Goal: Task Accomplishment & Management: Manage account settings

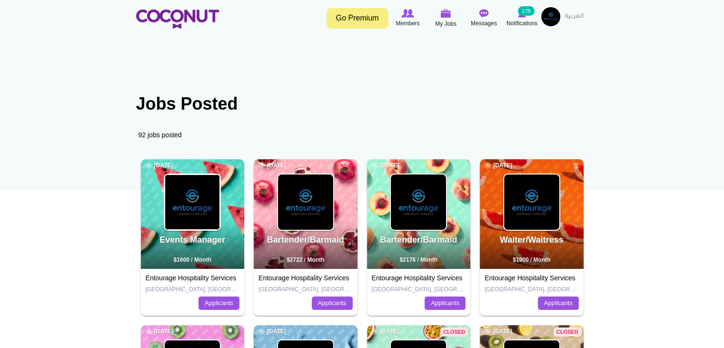
click at [178, 200] on img at bounding box center [192, 201] width 55 height 55
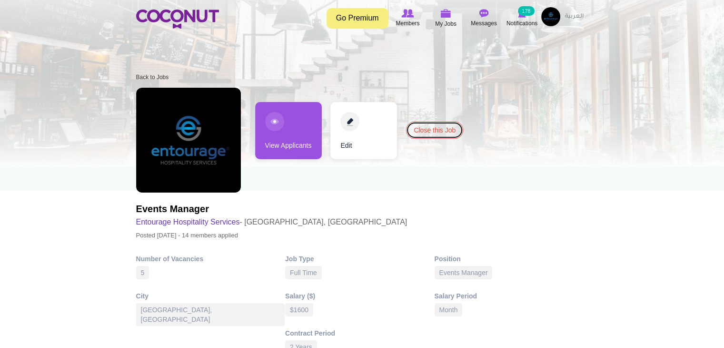
click at [435, 128] on link "Close this Job" at bounding box center [434, 129] width 57 height 17
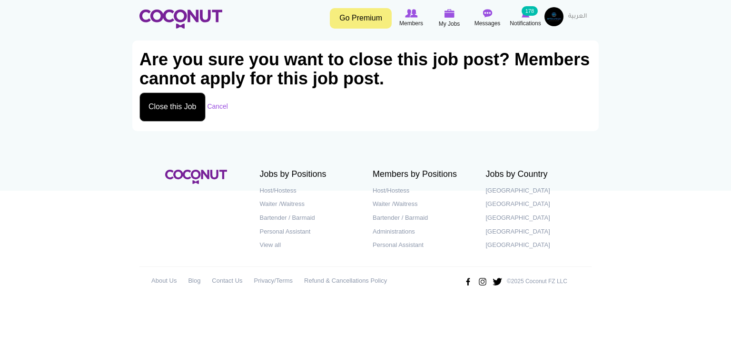
click at [178, 104] on button "Close this Job" at bounding box center [173, 106] width 66 height 29
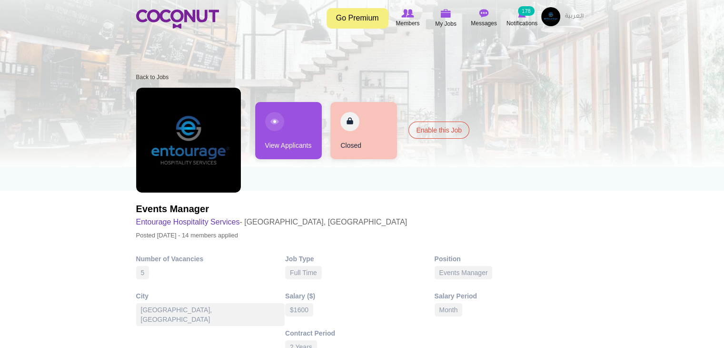
click at [448, 19] on span "My Jobs" at bounding box center [445, 24] width 21 height 10
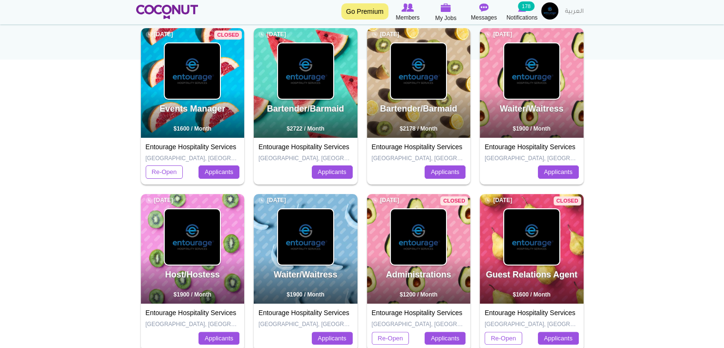
scroll to position [95, 0]
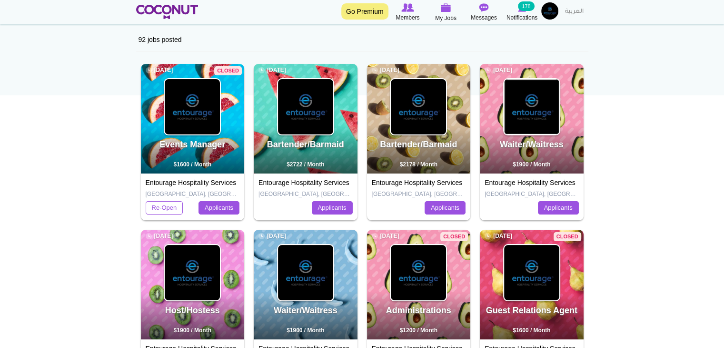
click at [545, 120] on img at bounding box center [531, 106] width 55 height 55
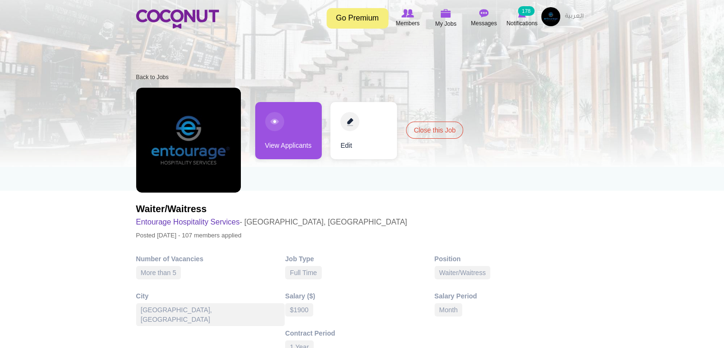
click at [304, 142] on link "View Applicants" at bounding box center [288, 130] width 67 height 57
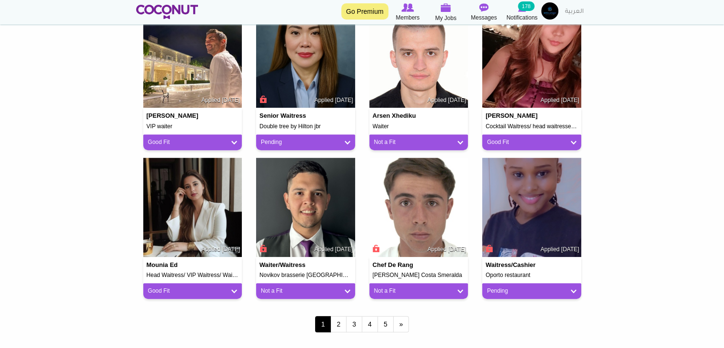
scroll to position [810, 0]
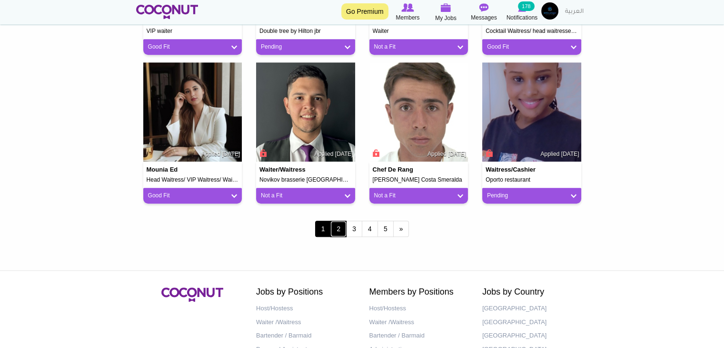
click at [339, 230] on link "2" at bounding box center [338, 228] width 16 height 16
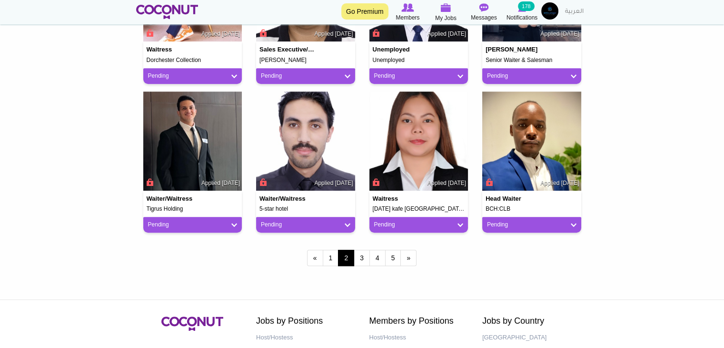
scroll to position [857, 0]
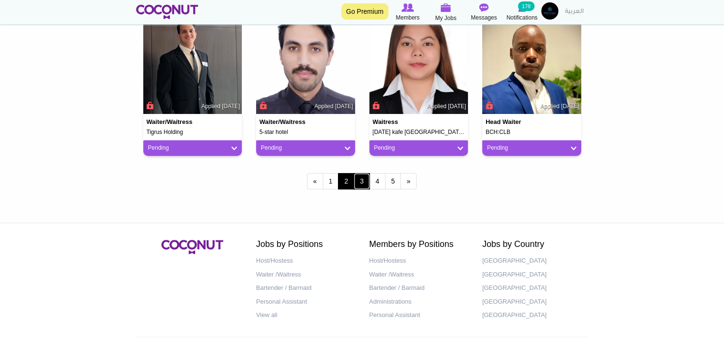
click at [363, 180] on link "3" at bounding box center [362, 181] width 16 height 16
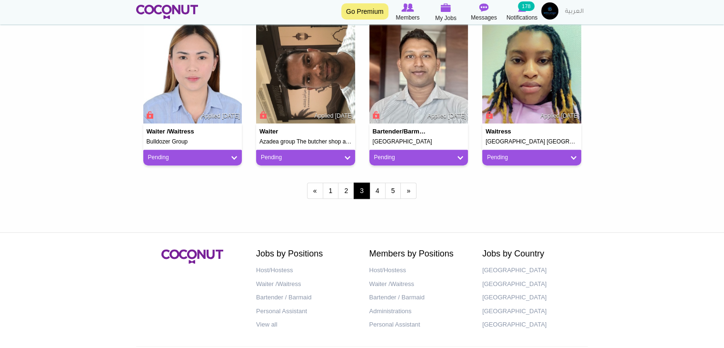
scroll to position [857, 0]
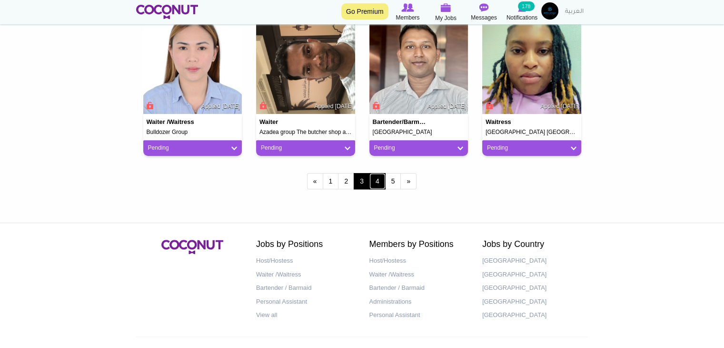
click at [379, 185] on link "4" at bounding box center [378, 181] width 16 height 16
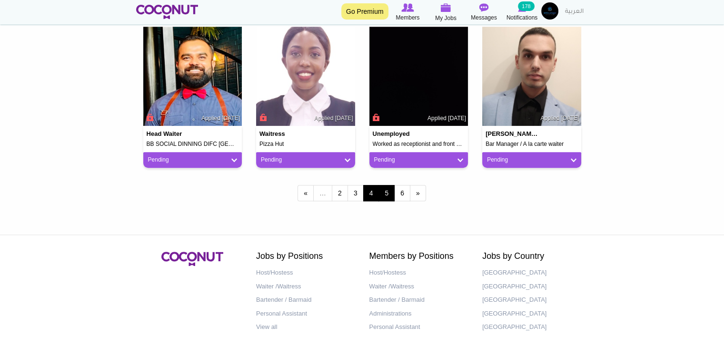
scroll to position [886, 0]
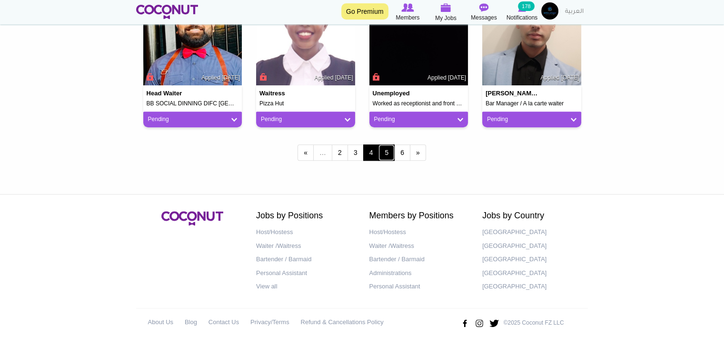
click at [393, 154] on link "5" at bounding box center [387, 152] width 16 height 16
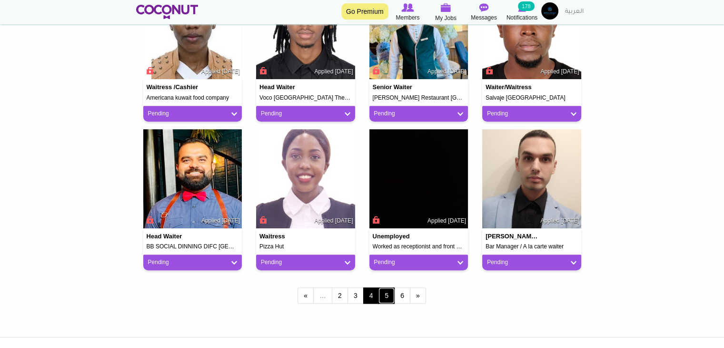
scroll to position [682, 0]
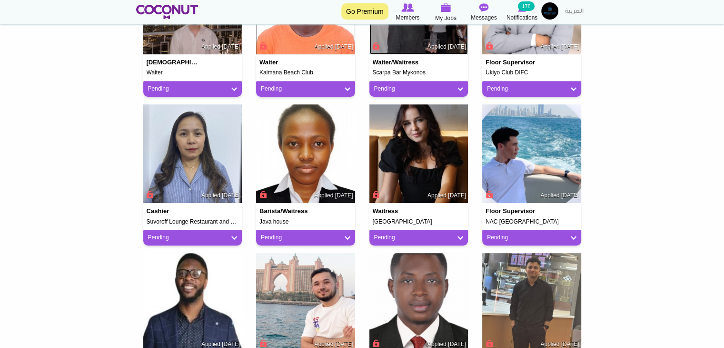
scroll to position [476, 0]
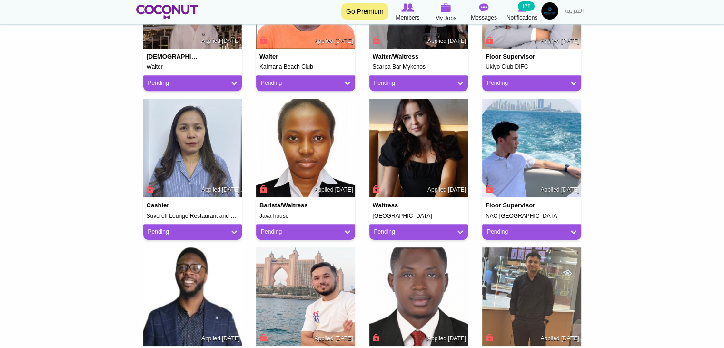
drag, startPoint x: 407, startPoint y: 149, endPoint x: 614, endPoint y: 147, distance: 207.1
click at [614, 147] on body "Toggle navigation Go Premium Members My Jobs Post a Job Messages Notifications …" at bounding box center [362, 140] width 724 height 1233
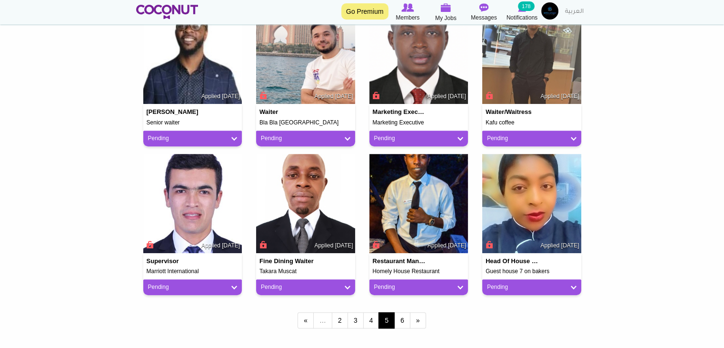
scroll to position [619, 0]
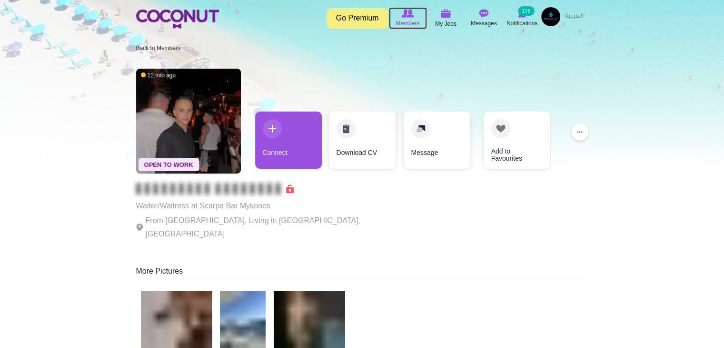
click at [403, 20] on span "Members" at bounding box center [408, 24] width 24 height 10
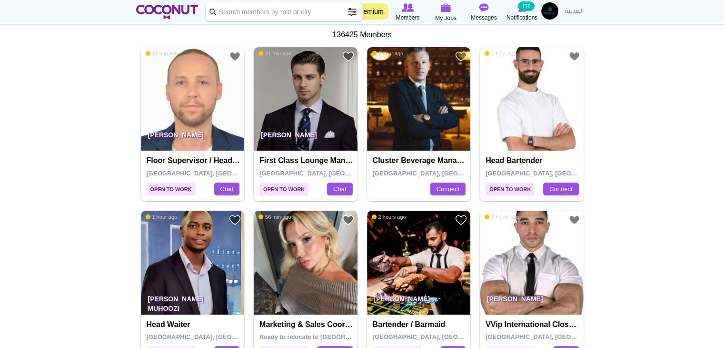
scroll to position [48, 0]
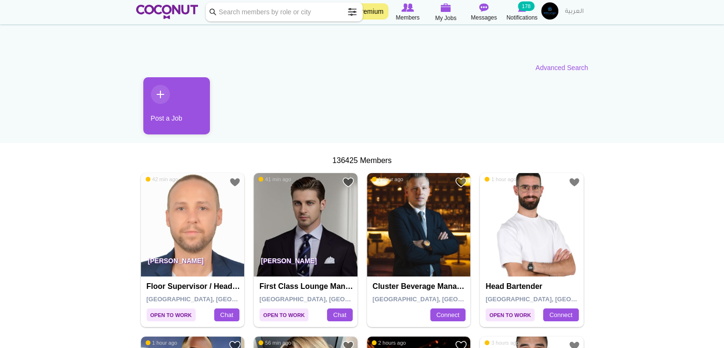
click at [288, 14] on input "Keyword" at bounding box center [284, 11] width 157 height 19
type input "Maleha"
click button "Search" at bounding box center [0, 0] width 0 height 0
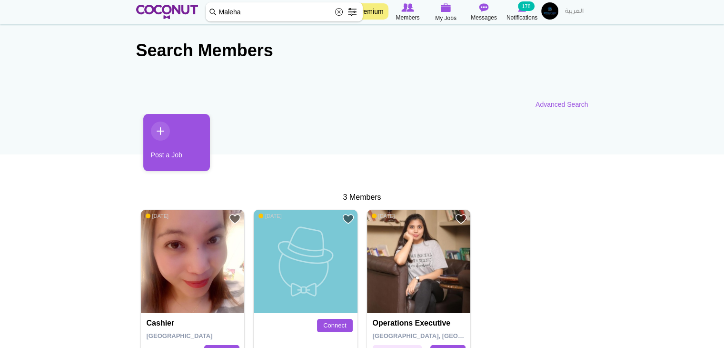
scroll to position [143, 0]
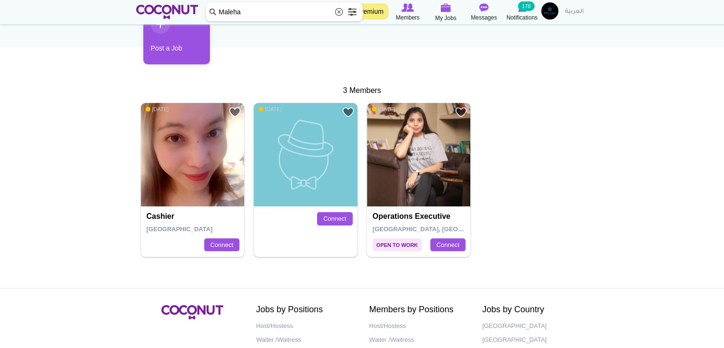
click at [406, 138] on img at bounding box center [419, 155] width 104 height 104
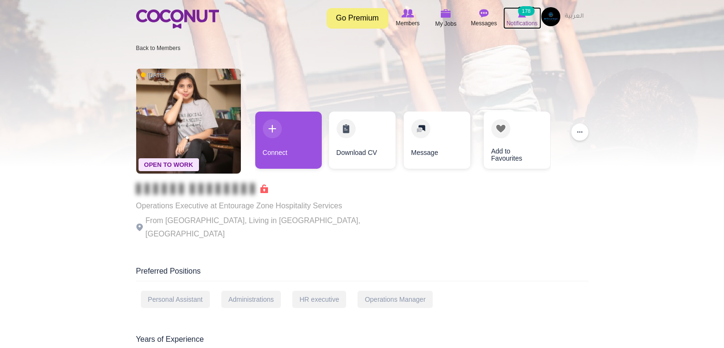
click at [520, 16] on img at bounding box center [522, 13] width 8 height 9
